Goal: Task Accomplishment & Management: Complete application form

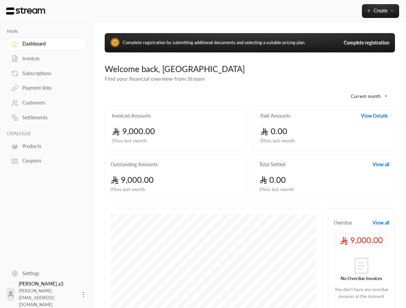
click at [361, 43] on link "Complete registration" at bounding box center [367, 42] width 46 height 7
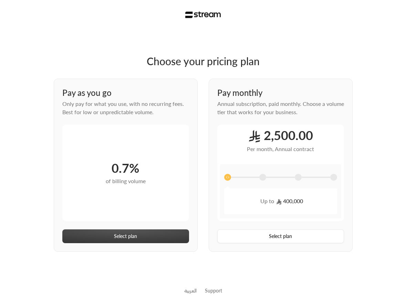
click at [134, 238] on button "Select plan" at bounding box center [125, 236] width 127 height 14
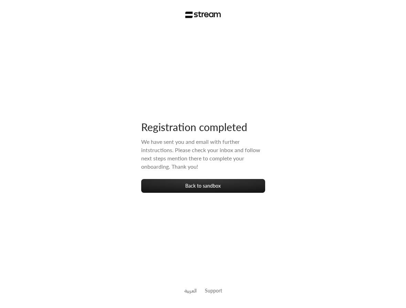
click at [216, 194] on div "Registration completed We have sent you and email with further intstructions. P…" at bounding box center [203, 151] width 124 height 244
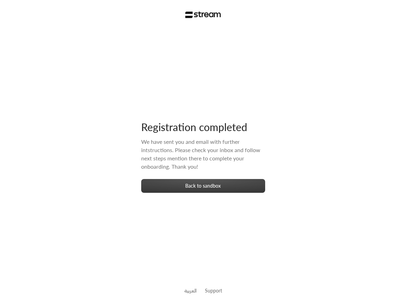
click at [217, 186] on button "Back to sandbox" at bounding box center [203, 186] width 124 height 14
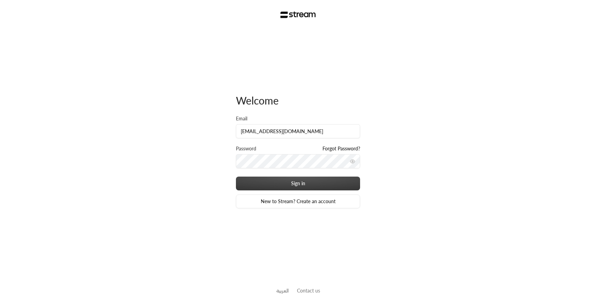
type input "[EMAIL_ADDRESS][DOMAIN_NAME]"
click at [262, 181] on button "Sign in" at bounding box center [298, 183] width 124 height 14
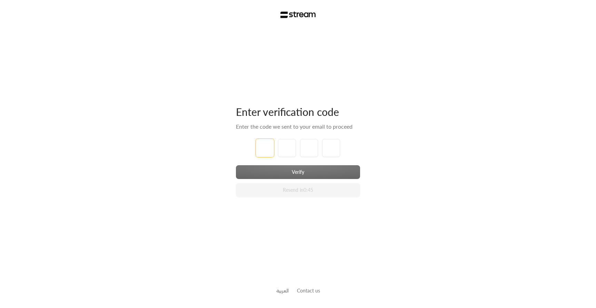
type input "1"
type input "2"
type input "3"
type input "4"
